Goal: Check status: Check status

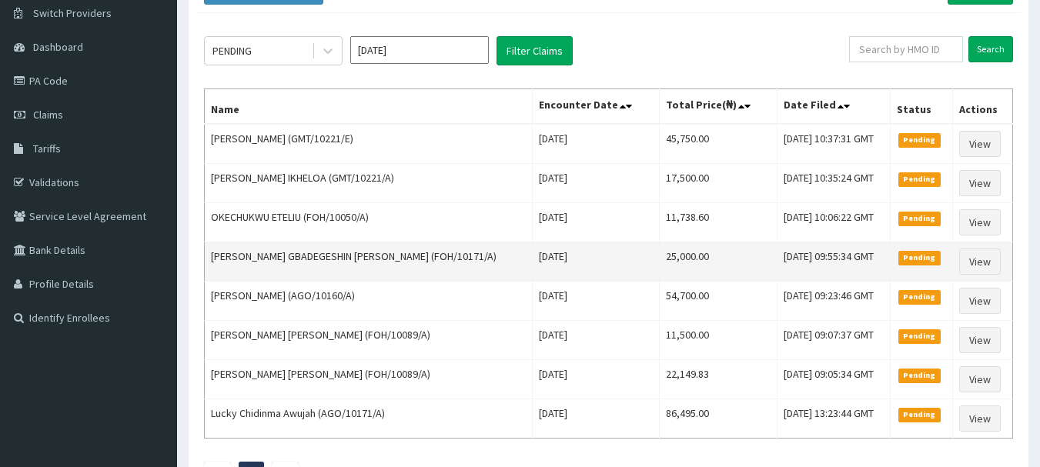
scroll to position [119, 0]
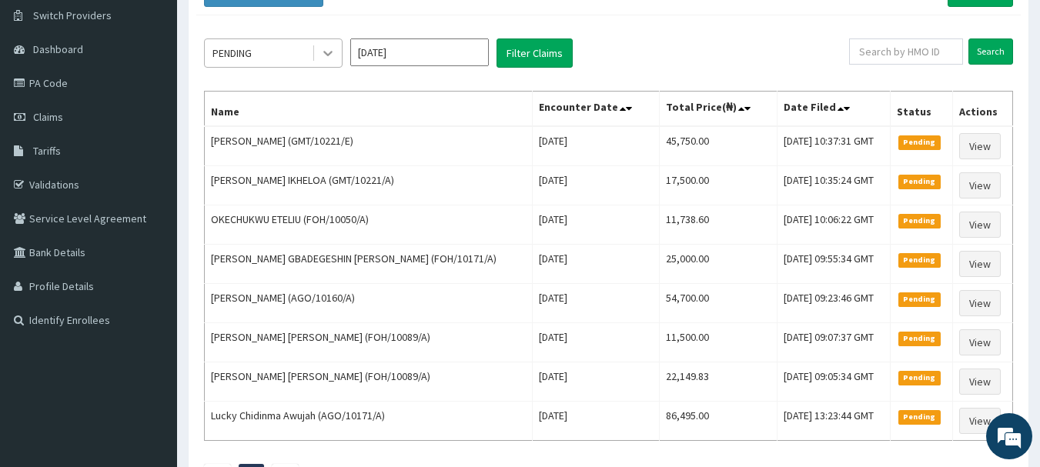
click at [319, 59] on div at bounding box center [328, 53] width 28 height 28
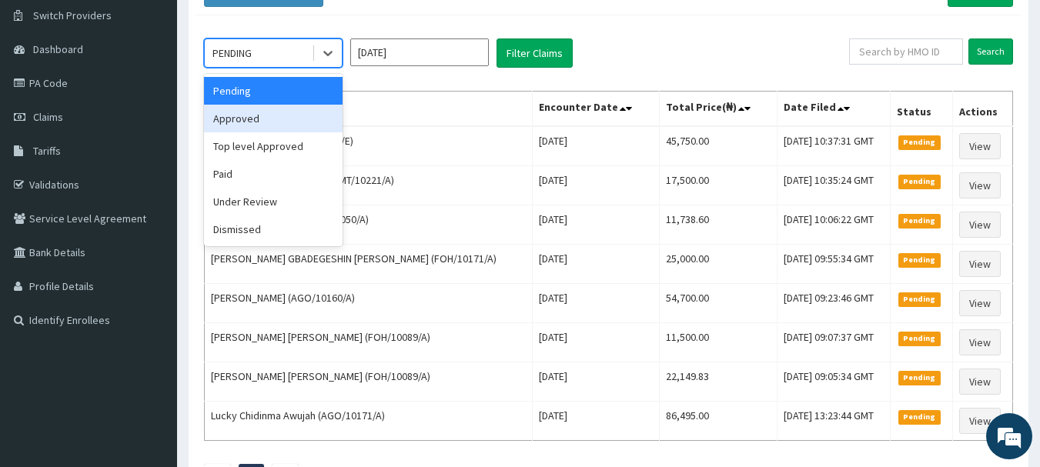
click at [300, 112] on div "Approved" at bounding box center [273, 119] width 139 height 28
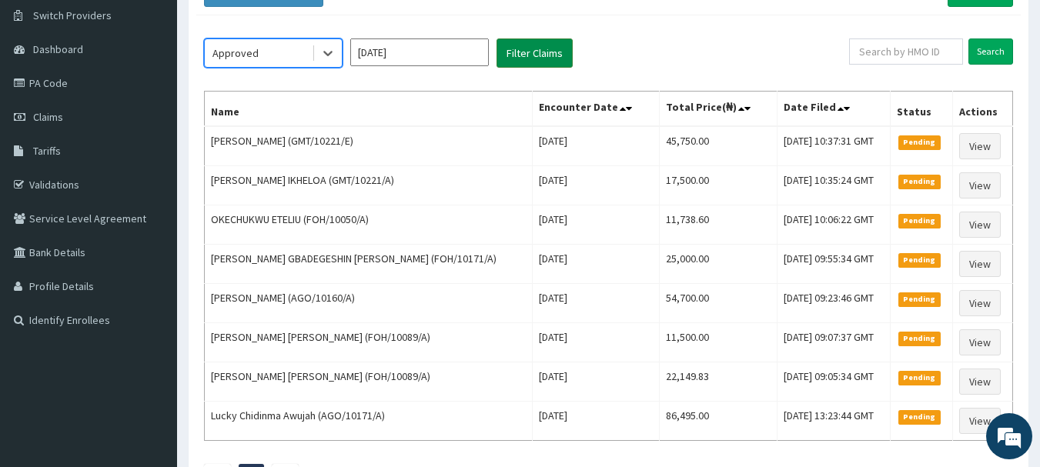
click at [520, 61] on button "Filter Claims" at bounding box center [534, 52] width 76 height 29
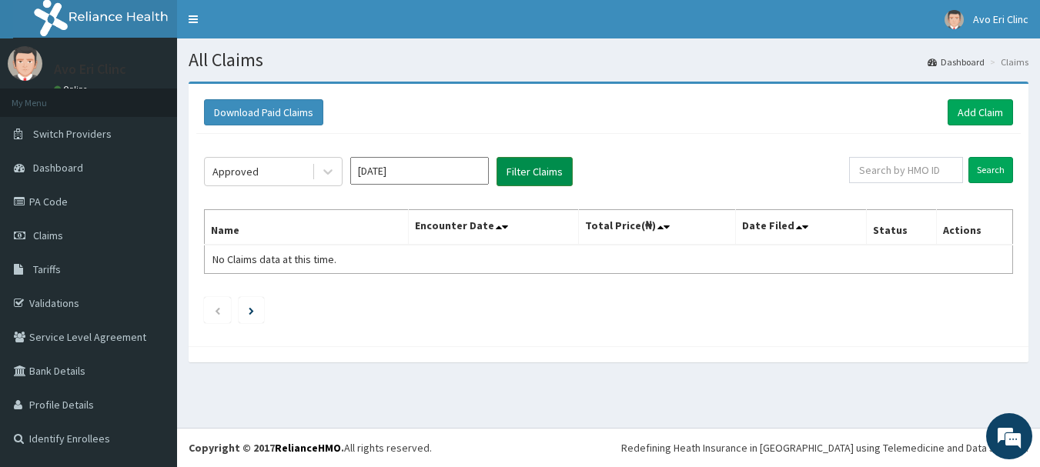
scroll to position [0, 0]
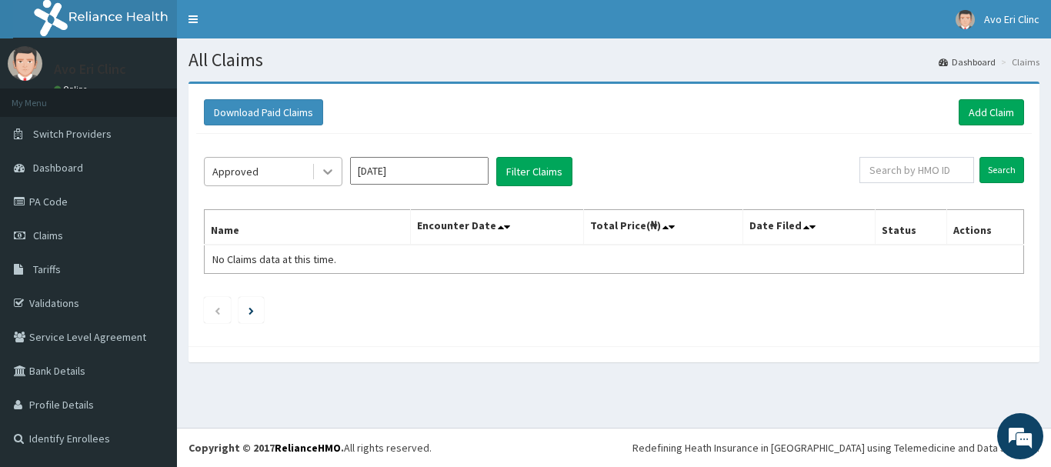
click at [330, 179] on icon at bounding box center [327, 171] width 15 height 15
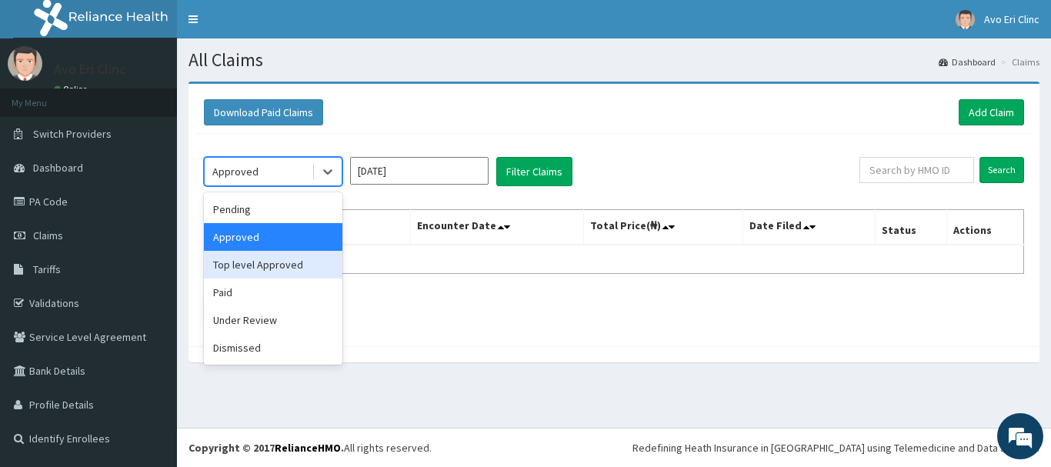
click at [298, 269] on div "Top level Approved" at bounding box center [273, 265] width 139 height 28
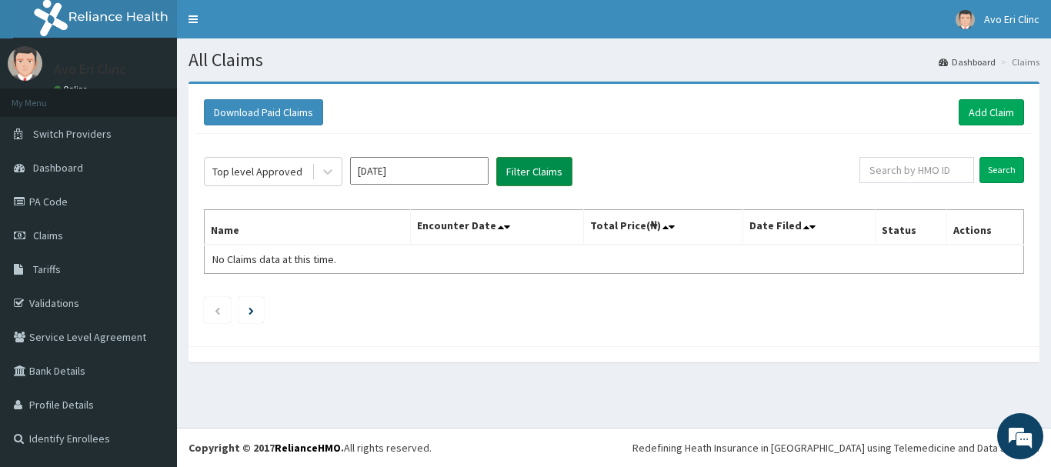
click at [530, 177] on button "Filter Claims" at bounding box center [534, 171] width 76 height 29
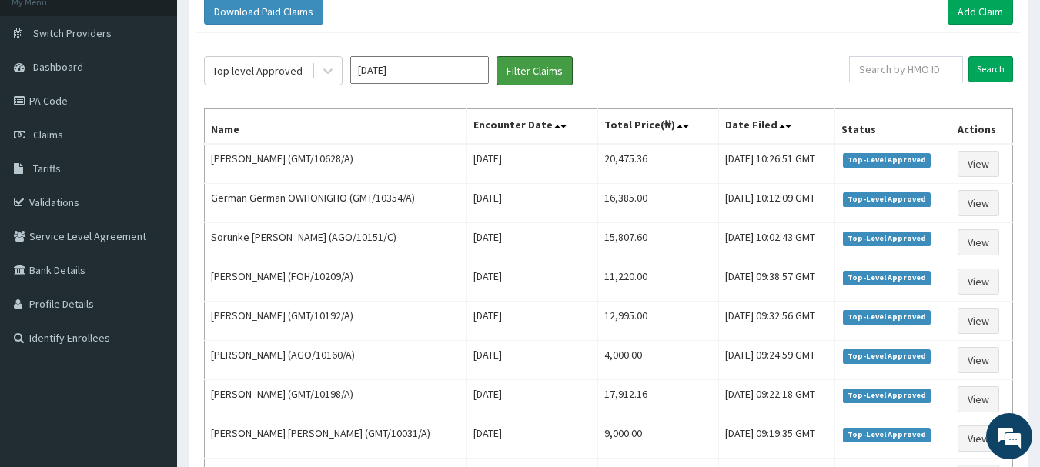
scroll to position [69, 0]
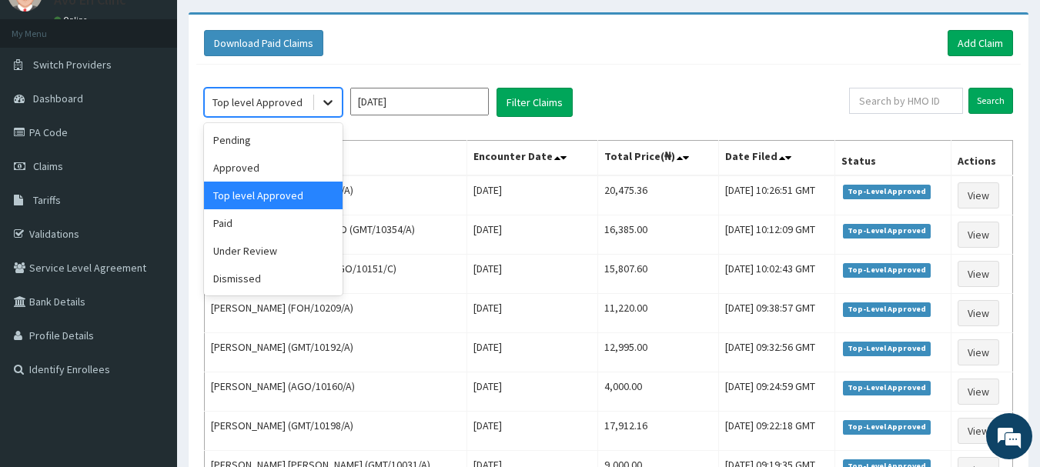
click at [320, 108] on icon at bounding box center [327, 102] width 15 height 15
click at [312, 129] on div "Pending" at bounding box center [273, 140] width 139 height 28
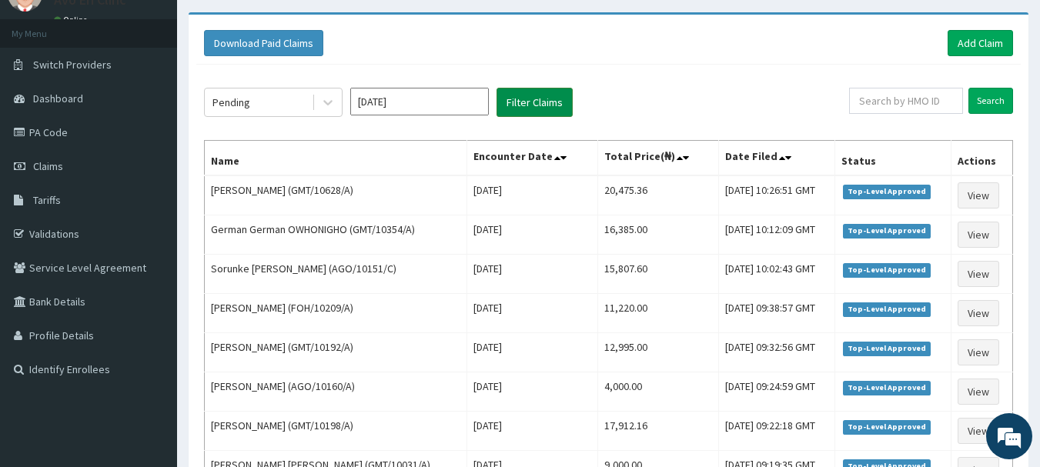
click at [506, 110] on button "Filter Claims" at bounding box center [534, 102] width 76 height 29
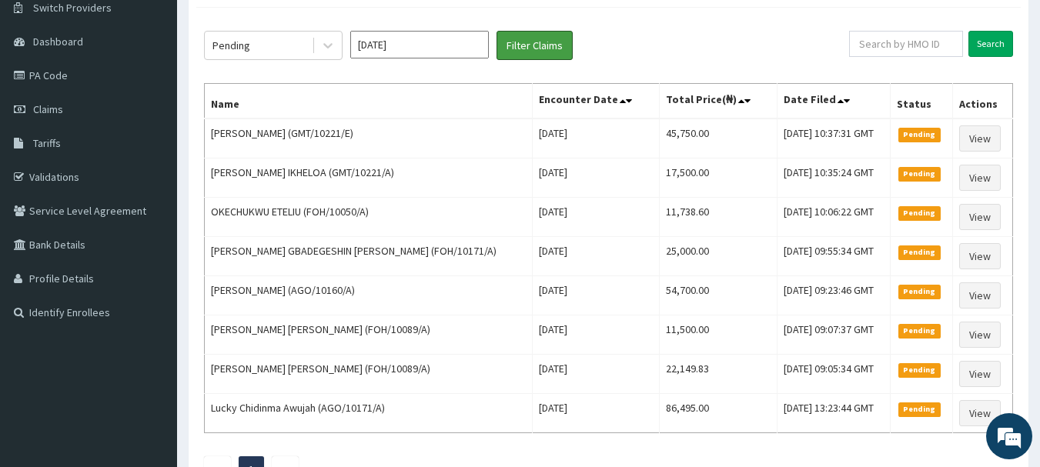
scroll to position [102, 0]
